Goal: Task Accomplishment & Management: Use online tool/utility

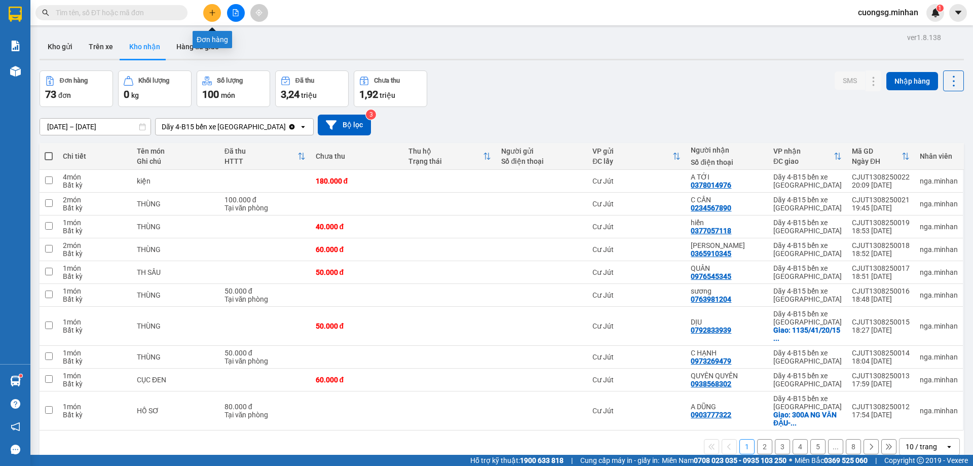
click at [209, 11] on icon "plus" at bounding box center [212, 12] width 7 height 7
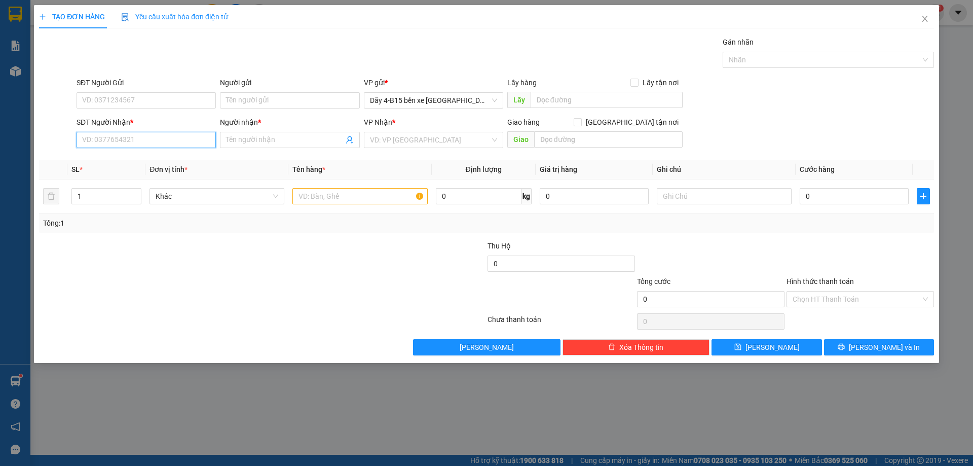
drag, startPoint x: 114, startPoint y: 134, endPoint x: 115, endPoint y: 139, distance: 5.1
click at [115, 139] on input "SĐT Người Nhận *" at bounding box center [145, 140] width 139 height 16
click at [122, 145] on input "SĐT Người Nhận *" at bounding box center [145, 140] width 139 height 16
type input "0862550500"
click at [113, 163] on div "0862550500 - TÂM" at bounding box center [146, 160] width 127 height 11
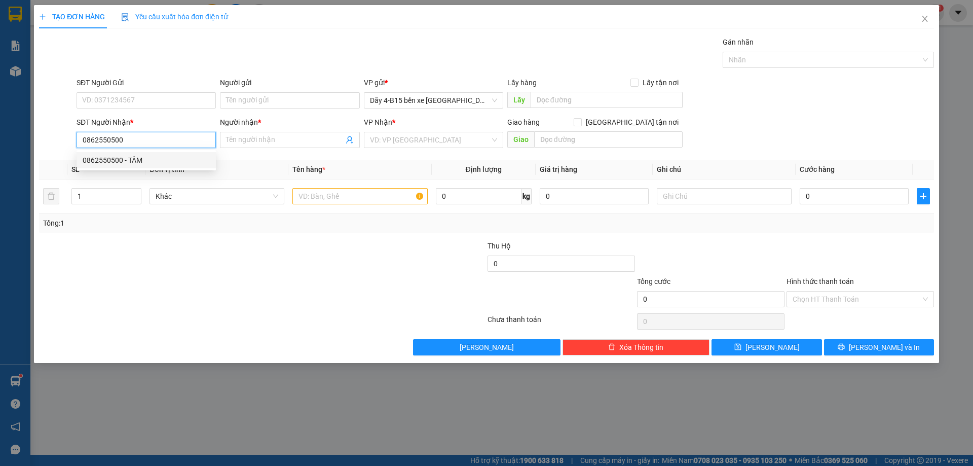
type input "TÂM"
type input "94 THD"
type input "0862550500"
click at [314, 191] on input "text" at bounding box center [359, 196] width 135 height 16
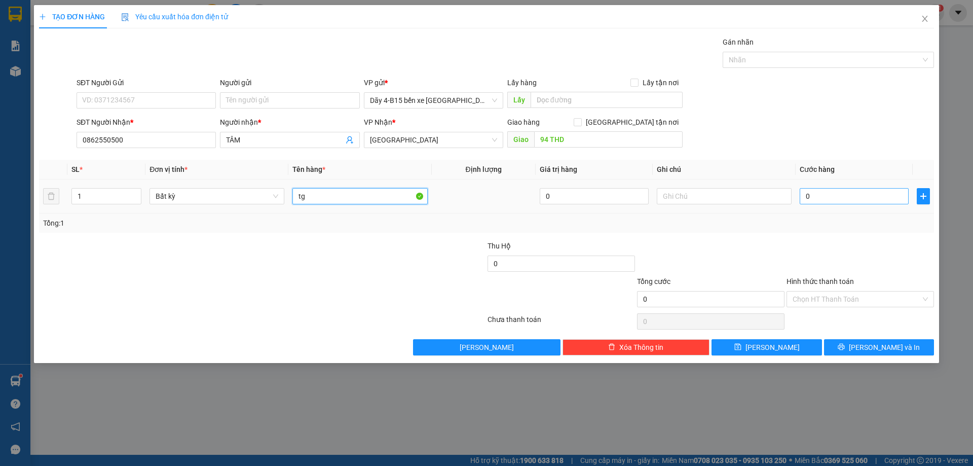
type input "tg"
click at [858, 193] on input "0" at bounding box center [853, 196] width 109 height 16
type input "7"
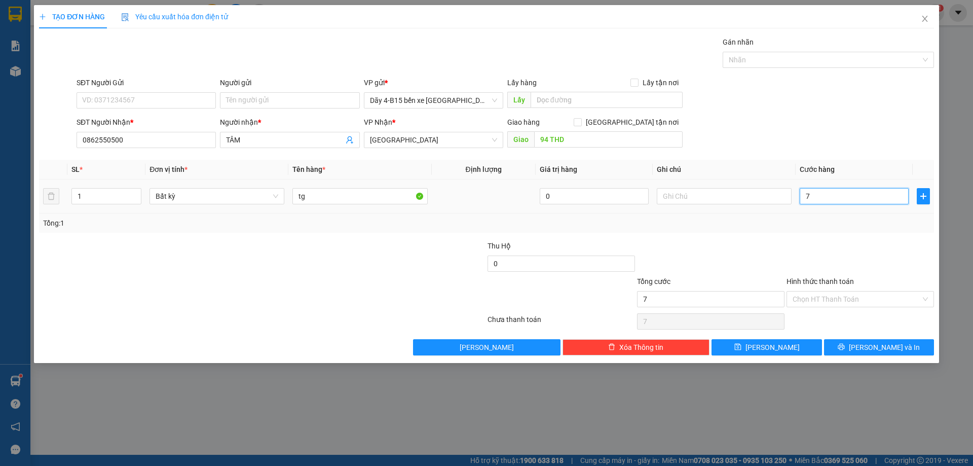
type input "70"
type input "70.000"
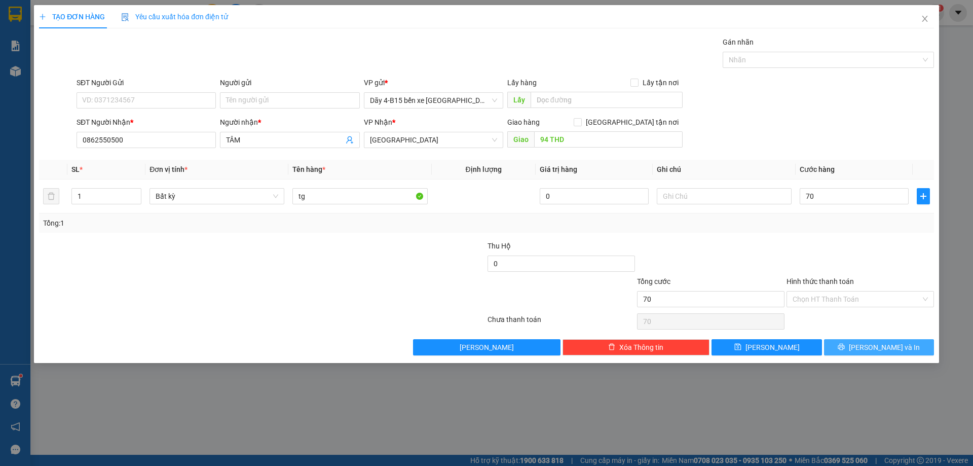
type input "70.000"
click at [879, 344] on span "[PERSON_NAME] và In" at bounding box center [884, 346] width 71 height 11
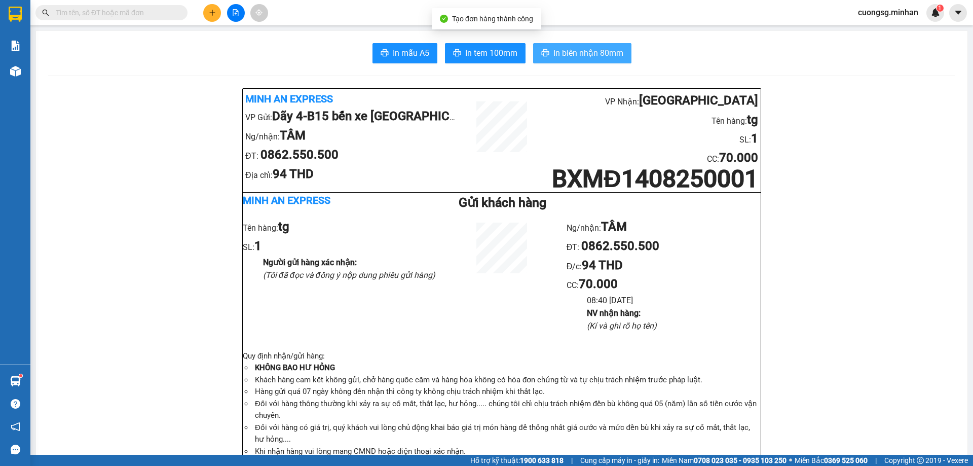
click at [556, 53] on span "In biên nhận 80mm" at bounding box center [588, 53] width 70 height 13
click at [605, 54] on span "In biên nhận 80mm" at bounding box center [588, 53] width 70 height 13
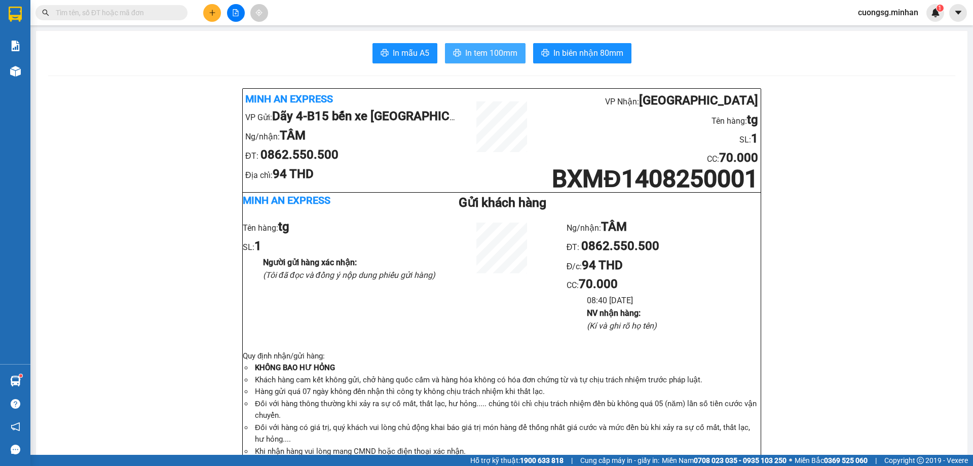
click at [482, 53] on span "In tem 100mm" at bounding box center [491, 53] width 52 height 13
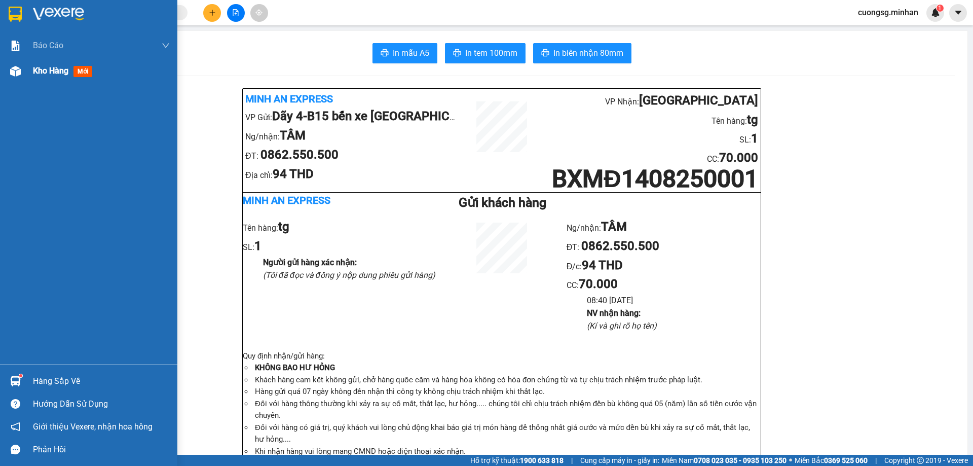
click at [36, 79] on div "Kho hàng mới" at bounding box center [101, 70] width 137 height 25
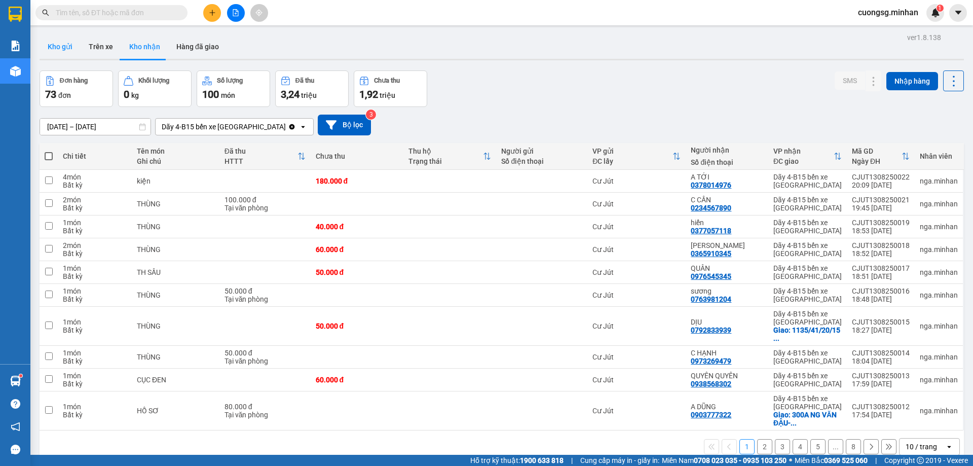
click at [71, 50] on button "Kho gửi" at bounding box center [60, 46] width 41 height 24
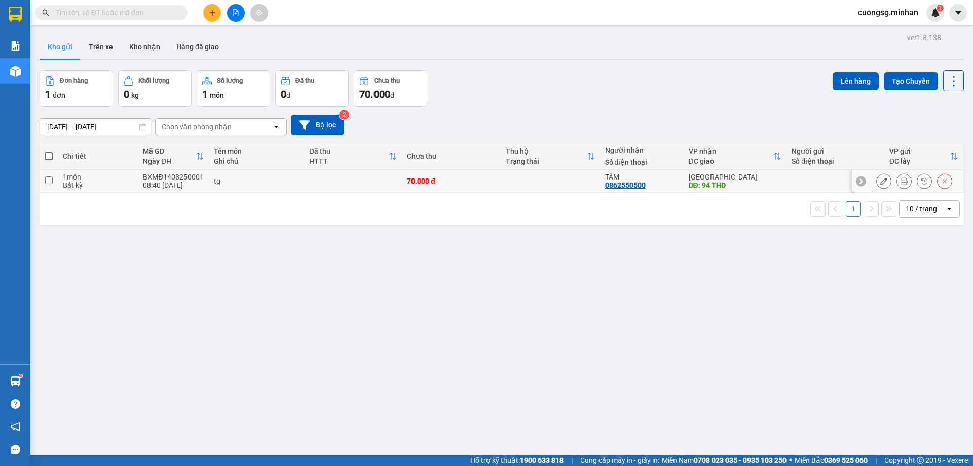
click at [97, 181] on div "Bất kỳ" at bounding box center [98, 185] width 70 height 8
checkbox input "true"
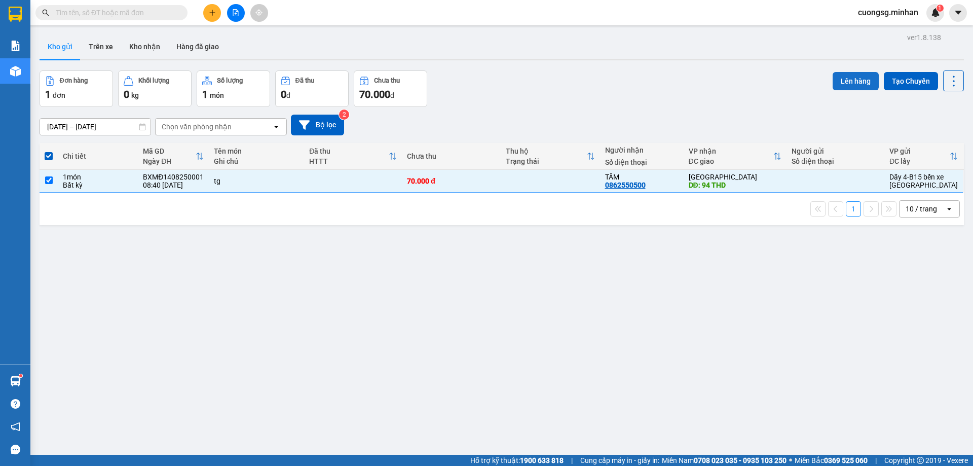
click at [858, 74] on button "Lên hàng" at bounding box center [855, 81] width 46 height 18
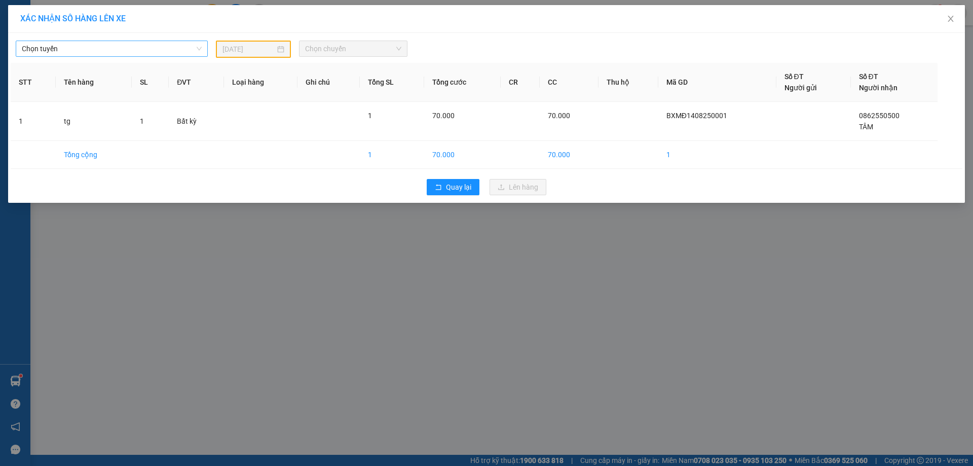
click at [195, 54] on span "Chọn tuyến" at bounding box center [112, 48] width 180 height 15
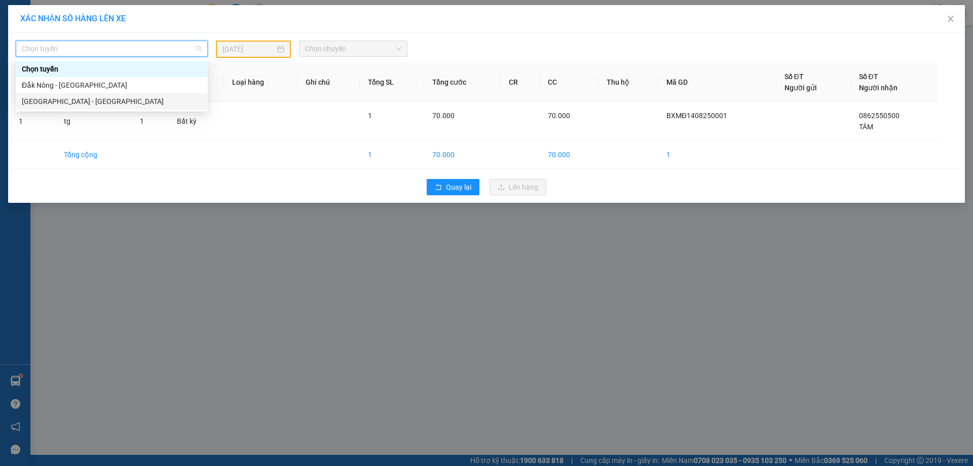
click at [95, 95] on div "[GEOGRAPHIC_DATA] - [GEOGRAPHIC_DATA]" at bounding box center [112, 101] width 192 height 16
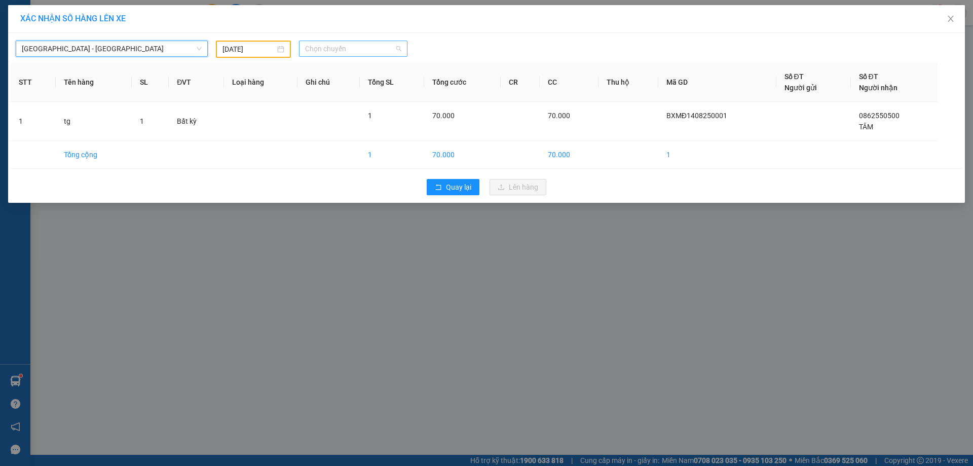
click at [366, 51] on span "Chọn chuyến" at bounding box center [353, 48] width 96 height 15
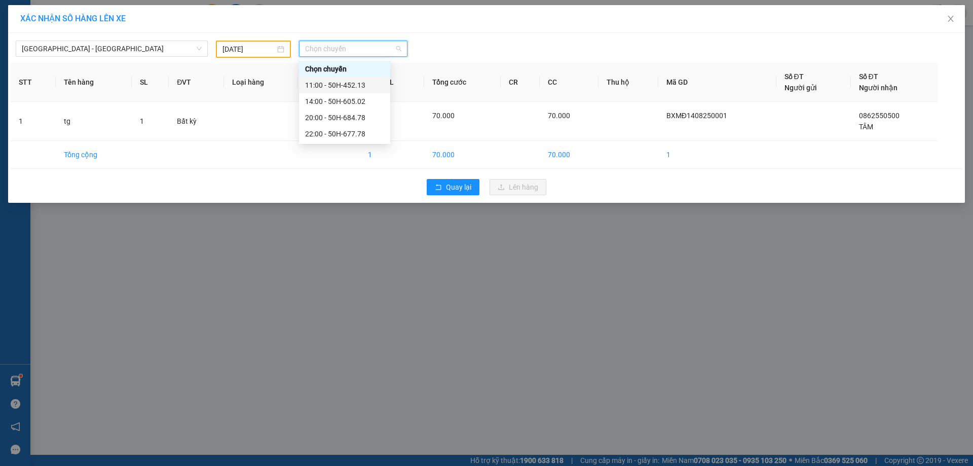
click at [328, 82] on div "11:00 - 50H-452.13" at bounding box center [344, 85] width 79 height 11
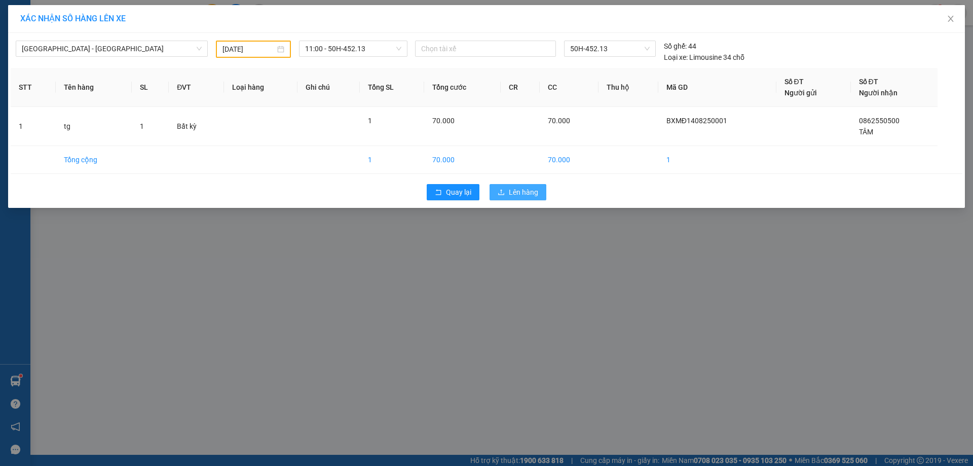
click at [528, 197] on span "Lên hàng" at bounding box center [523, 191] width 29 height 11
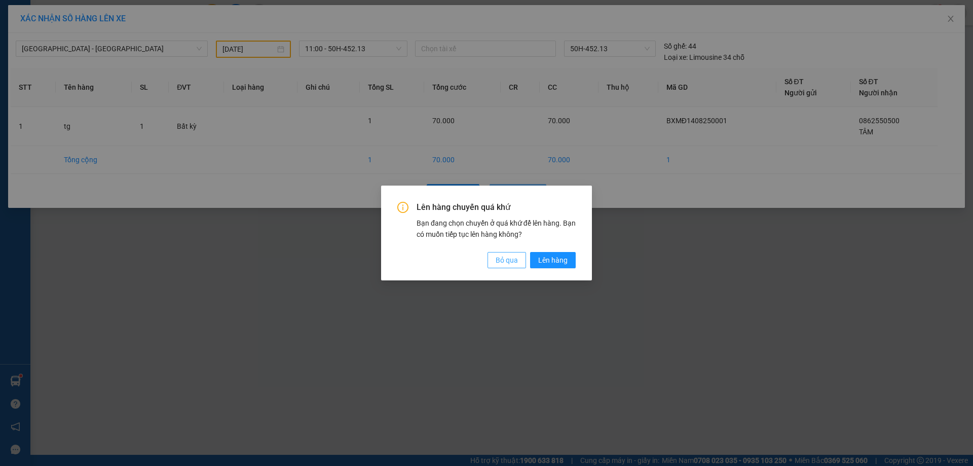
click at [511, 257] on span "Bỏ qua" at bounding box center [506, 259] width 22 height 11
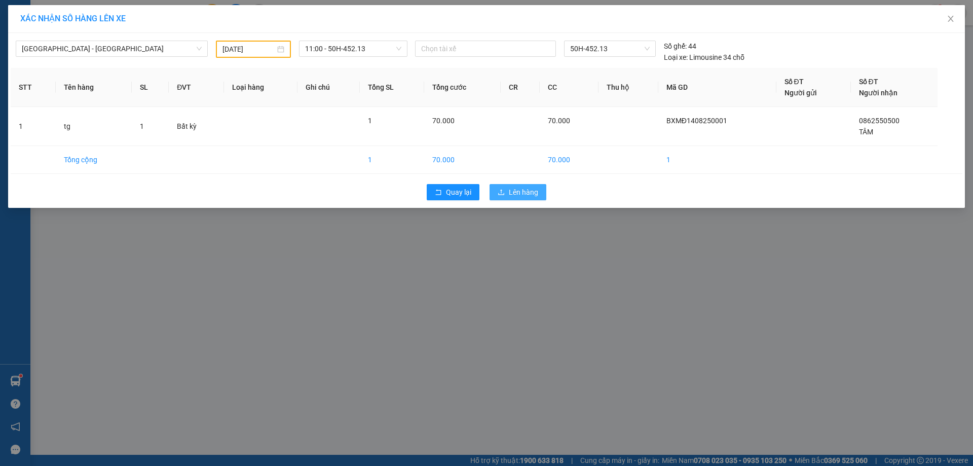
click at [515, 193] on span "Lên hàng" at bounding box center [523, 191] width 29 height 11
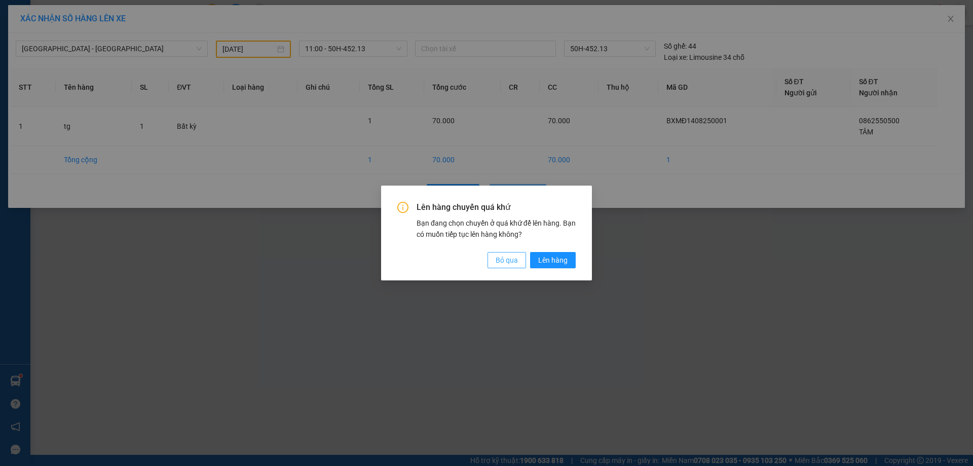
click at [500, 261] on span "Bỏ qua" at bounding box center [506, 259] width 22 height 11
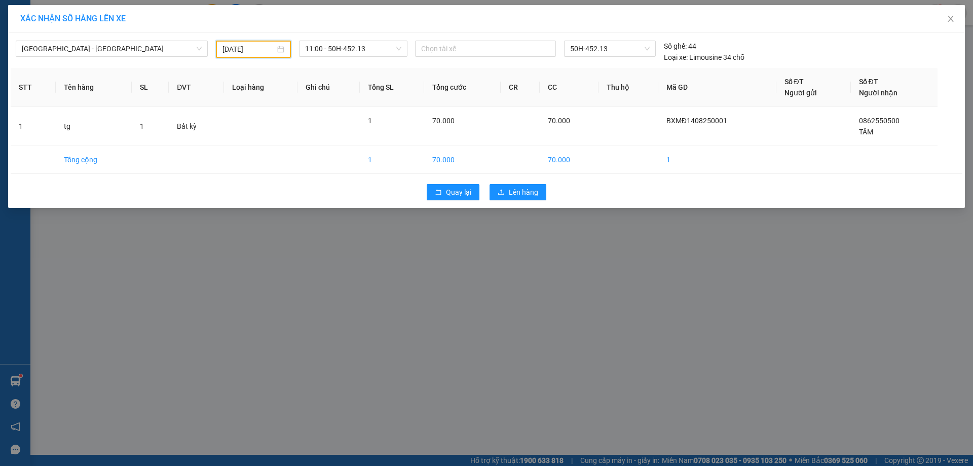
click at [259, 51] on input "[DATE]" at bounding box center [248, 49] width 53 height 11
click at [306, 136] on div "14" at bounding box center [304, 139] width 12 height 12
type input "[DATE]"
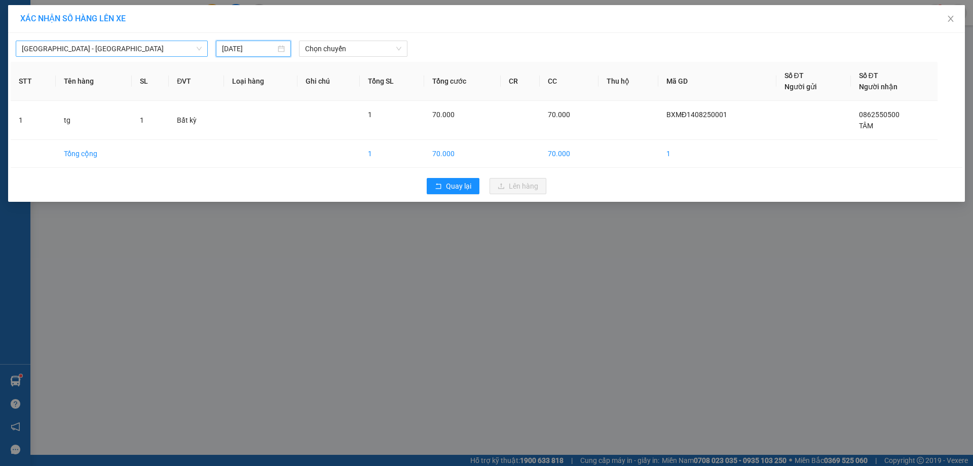
click at [160, 49] on span "[GEOGRAPHIC_DATA] - [GEOGRAPHIC_DATA]" at bounding box center [112, 48] width 180 height 15
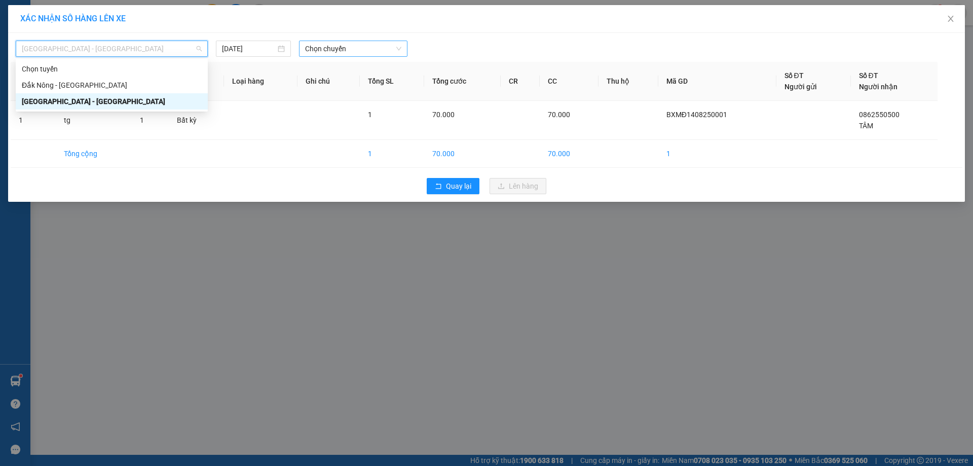
click at [334, 47] on span "Chọn chuyến" at bounding box center [353, 48] width 96 height 15
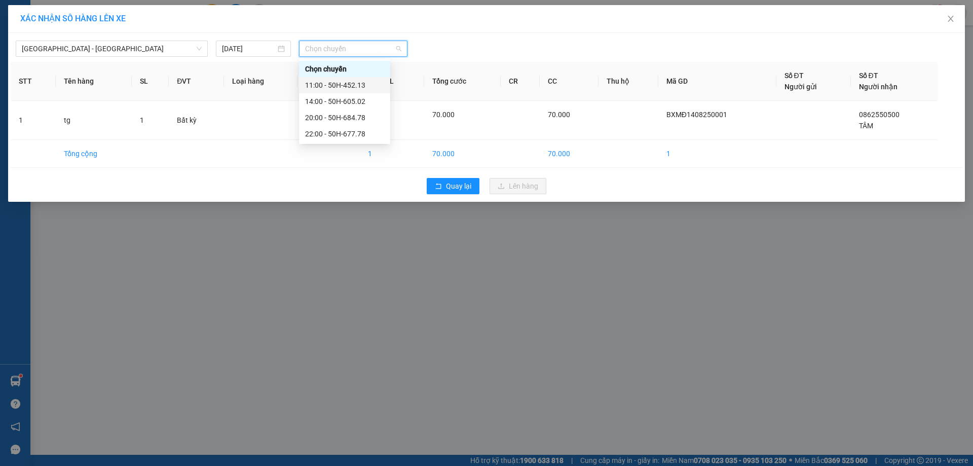
click at [350, 81] on div "11:00 - 50H-452.13" at bounding box center [344, 85] width 79 height 11
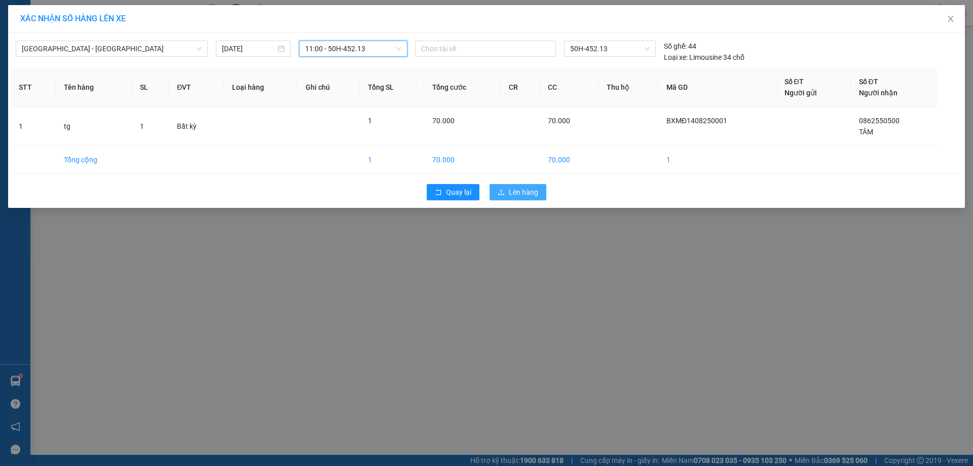
click at [515, 194] on span "Lên hàng" at bounding box center [523, 191] width 29 height 11
